Goal: Entertainment & Leisure: Consume media (video, audio)

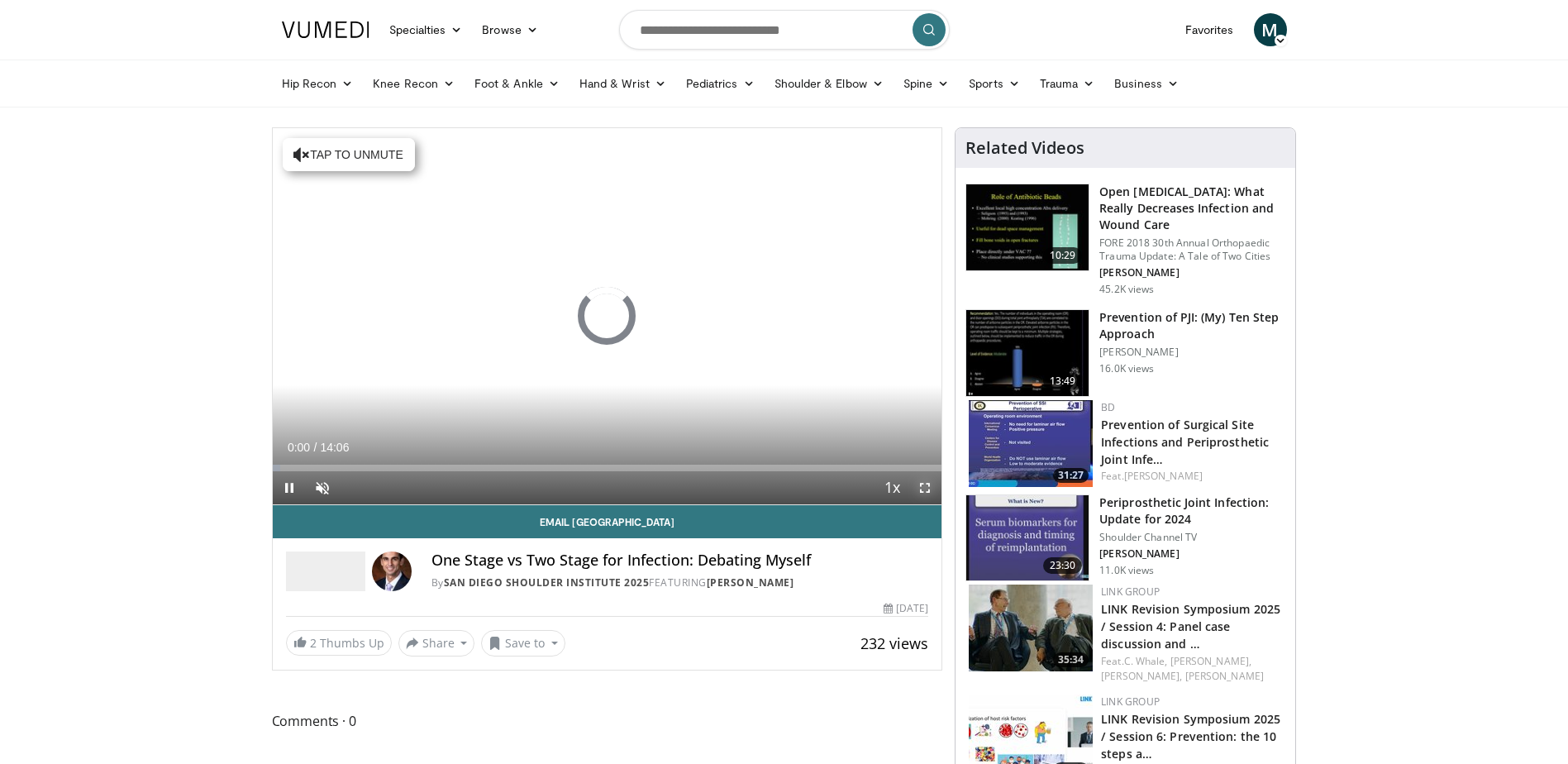
click at [926, 482] on span "Video Player" at bounding box center [925, 487] width 33 height 33
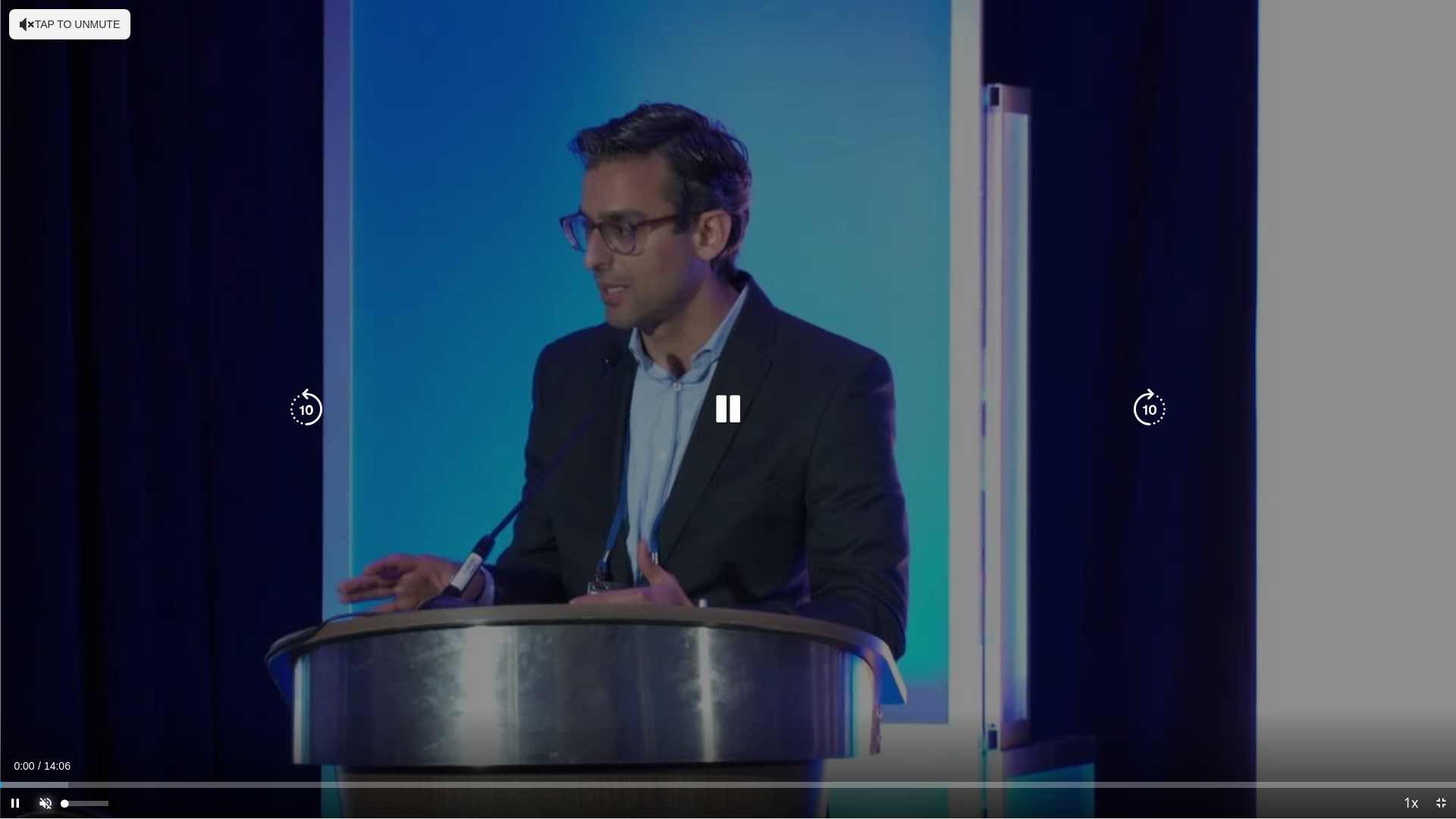
click at [45, 700] on span "Video Player" at bounding box center [45, 803] width 30 height 30
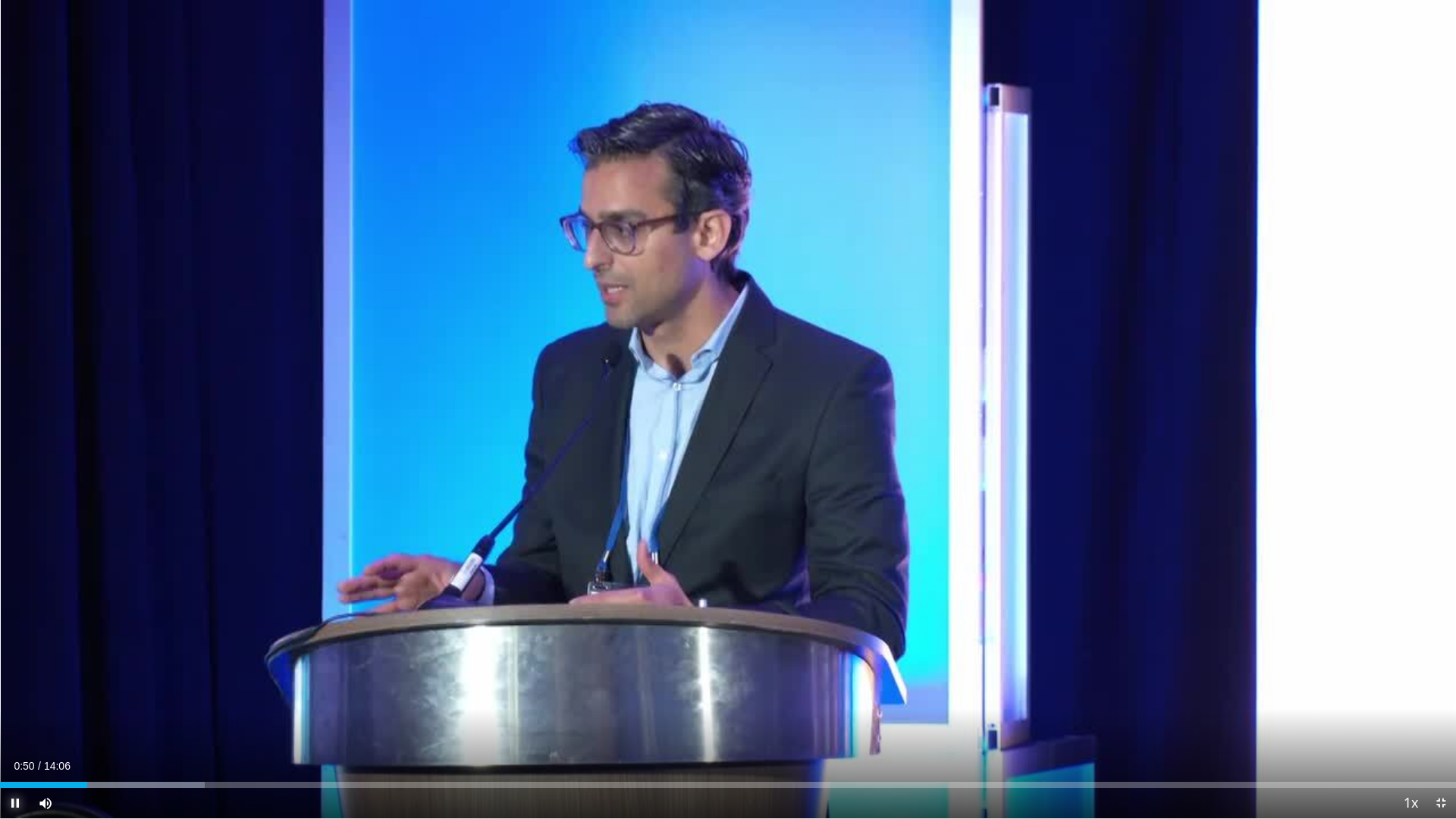
click at [14, 700] on span "Video Player" at bounding box center [15, 803] width 30 height 30
click at [1437, 700] on span "Video Player" at bounding box center [1440, 803] width 30 height 30
